Goal: Share content: Share content

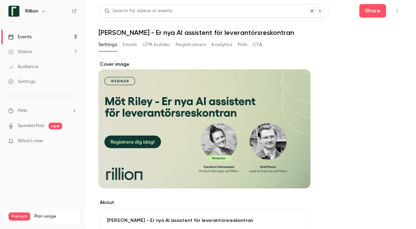
click at [394, 12] on icon "button" at bounding box center [396, 10] width 5 height 5
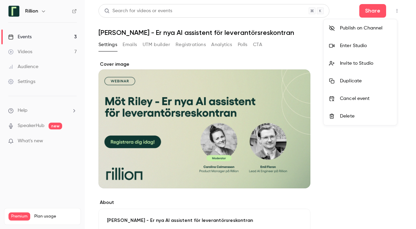
click at [22, 38] on div at bounding box center [208, 114] width 416 height 229
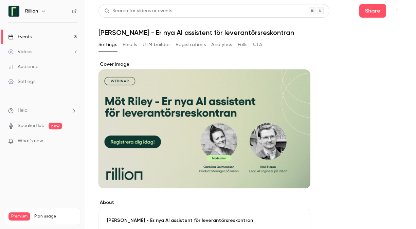
click at [27, 37] on div "Events" at bounding box center [19, 37] width 23 height 7
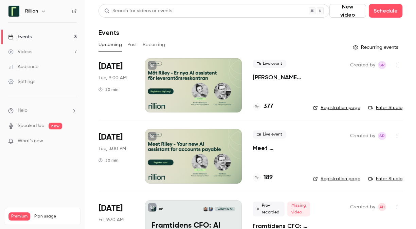
click at [394, 64] on icon "button" at bounding box center [396, 65] width 5 height 5
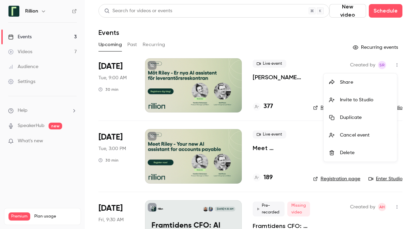
click at [299, 42] on div at bounding box center [208, 114] width 416 height 229
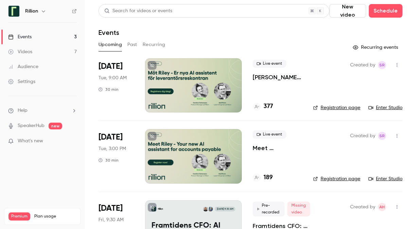
click at [394, 66] on icon "button" at bounding box center [396, 65] width 5 height 5
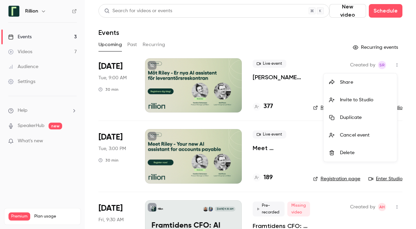
click at [348, 81] on div "Share" at bounding box center [366, 82] width 52 height 7
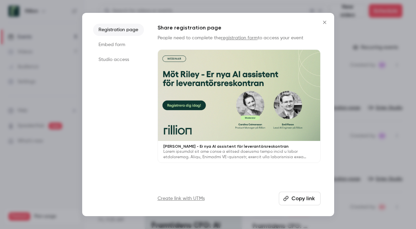
click at [120, 60] on li "Studio access" at bounding box center [118, 60] width 51 height 12
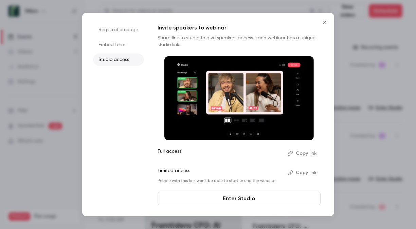
click at [325, 23] on icon "Close" at bounding box center [324, 22] width 3 height 3
